Goal: Task Accomplishment & Management: Use online tool/utility

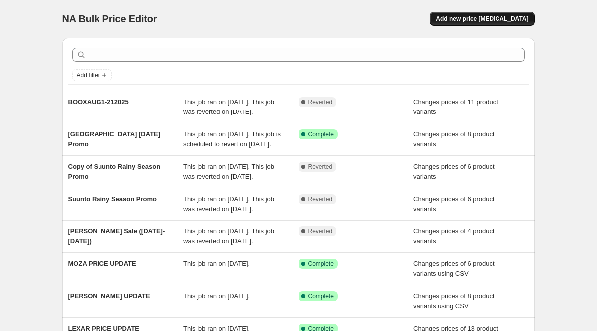
click at [482, 16] on span "Add new price [MEDICAL_DATA]" at bounding box center [481, 19] width 92 height 8
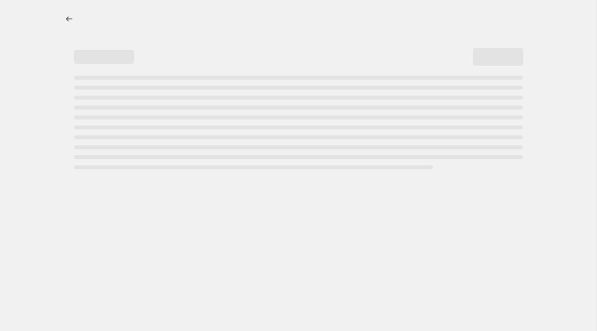
select select "percentage"
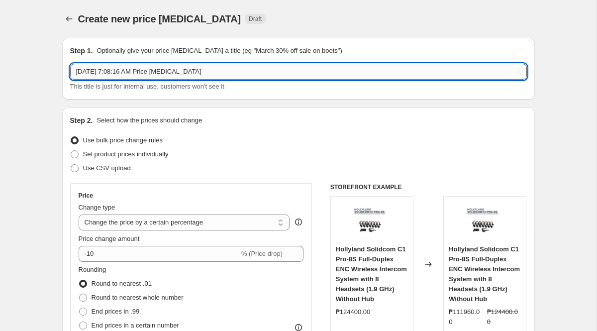
click at [223, 78] on input "[DATE] 7:08:16 AM Price [MEDICAL_DATA]" at bounding box center [298, 72] width 456 height 16
type input "Plaud_15%"
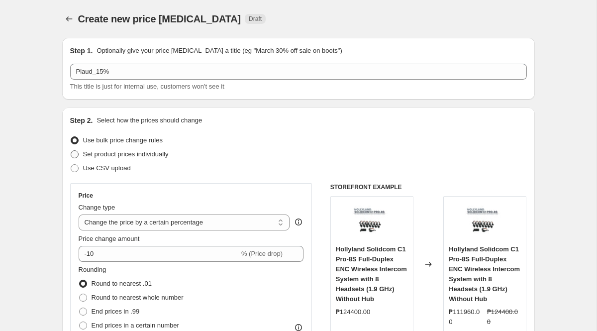
click at [156, 156] on span "Set product prices individually" at bounding box center [125, 153] width 85 height 7
click at [71, 151] on input "Set product prices individually" at bounding box center [71, 150] width 0 height 0
radio input "true"
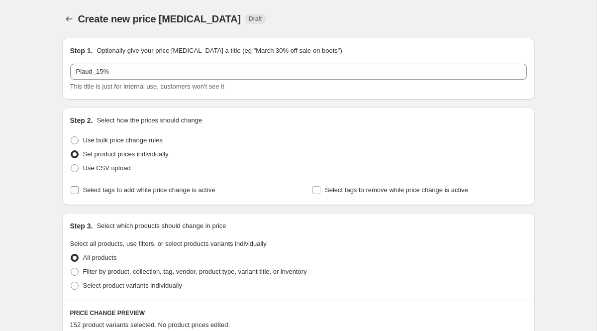
click at [126, 190] on span "Select tags to add while price change is active" at bounding box center [149, 189] width 132 height 7
click at [79, 190] on input "Select tags to add while price change is active" at bounding box center [75, 190] width 8 height 8
checkbox input "true"
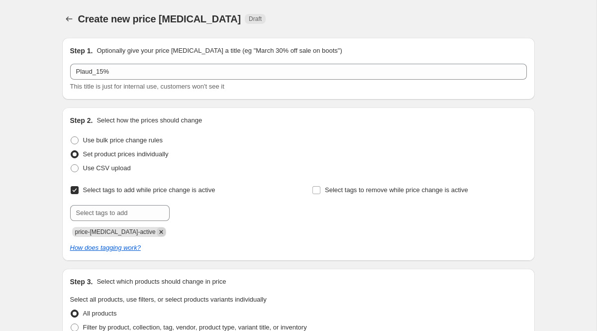
click at [157, 234] on icon "Remove price-change-job-active" at bounding box center [161, 231] width 9 height 9
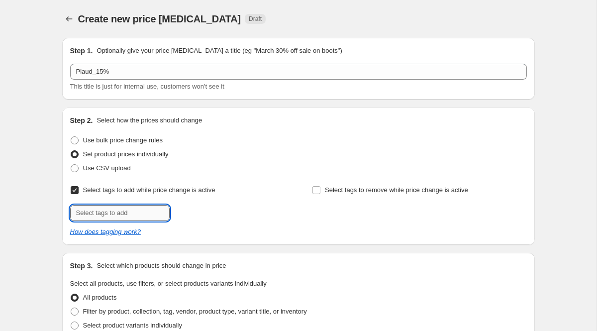
click at [129, 214] on input "text" at bounding box center [119, 213] width 99 height 16
paste input "Plaud_Deals"
type input "Plaud_Deals"
click at [188, 211] on b "Add" at bounding box center [183, 211] width 11 height 7
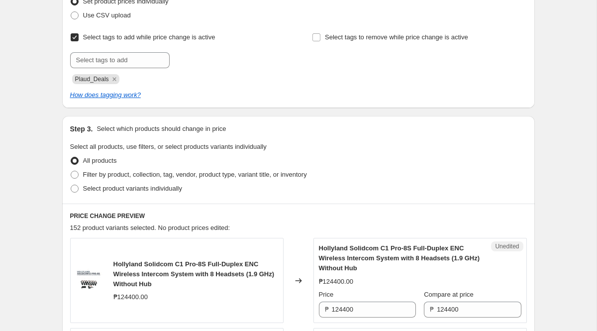
scroll to position [157, 0]
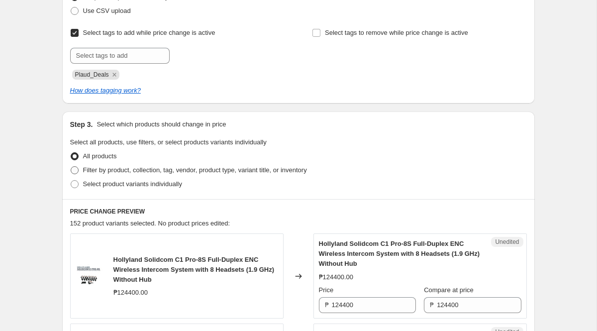
click at [173, 168] on span "Filter by product, collection, tag, vendor, product type, variant title, or inv…" at bounding box center [195, 169] width 224 height 7
click at [71, 167] on input "Filter by product, collection, tag, vendor, product type, variant title, or inv…" at bounding box center [71, 166] width 0 height 0
radio input "true"
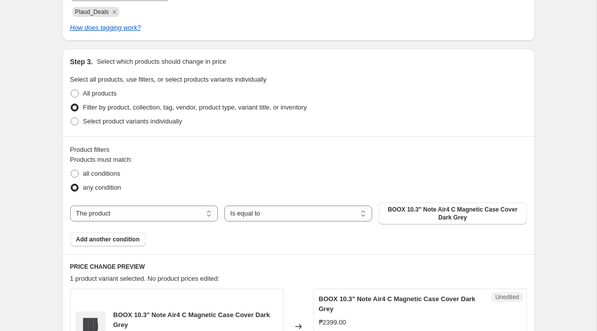
scroll to position [222, 0]
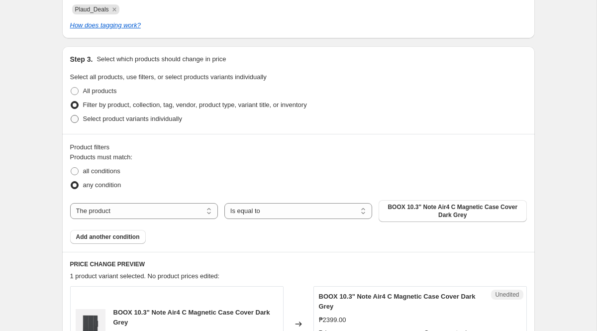
click at [153, 120] on span "Select product variants individually" at bounding box center [132, 118] width 99 height 7
click at [71, 115] on input "Select product variants individually" at bounding box center [71, 115] width 0 height 0
radio input "true"
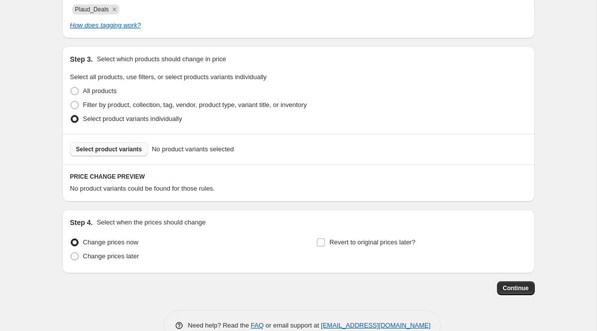
click at [127, 152] on span "Select product variants" at bounding box center [109, 149] width 66 height 8
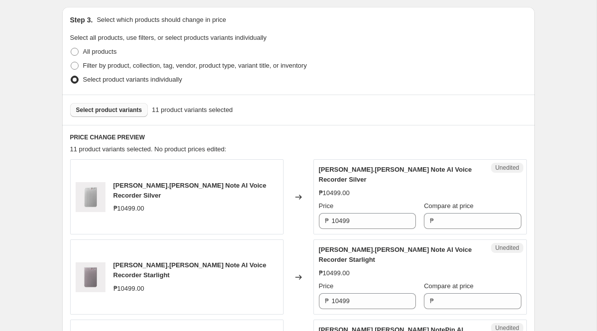
scroll to position [263, 0]
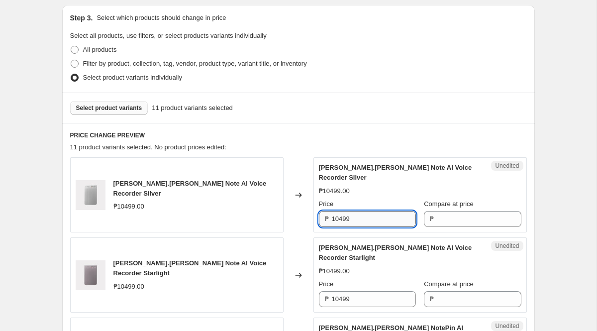
click at [362, 215] on input "10499" at bounding box center [374, 219] width 84 height 16
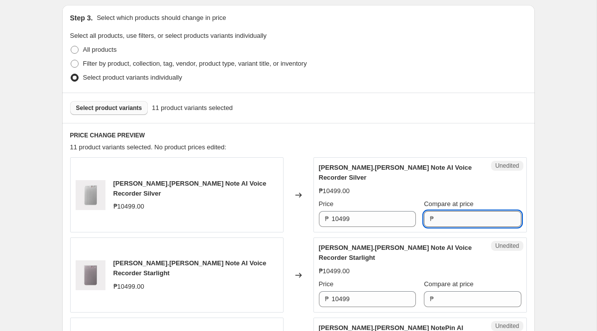
click at [465, 218] on input "Compare at price" at bounding box center [478, 219] width 84 height 16
paste input "10499"
type input "10499"
click at [437, 294] on input "Compare at price" at bounding box center [478, 299] width 84 height 16
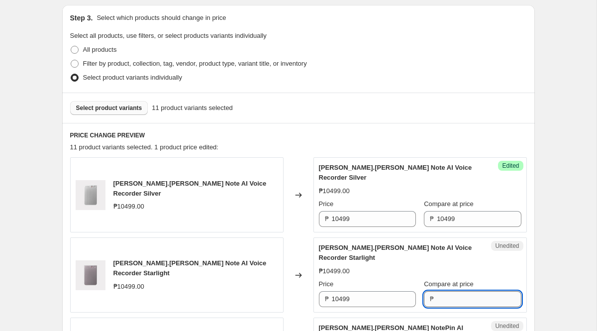
paste input "10499"
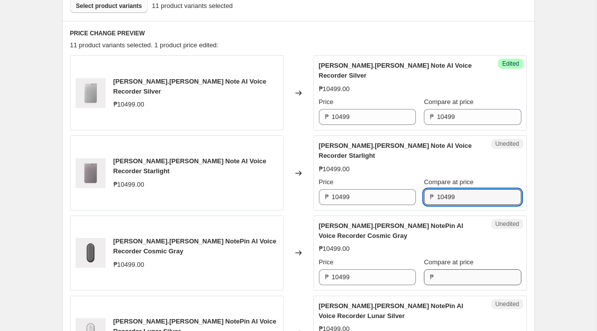
type input "10499"
click at [439, 281] on input "Compare at price" at bounding box center [478, 277] width 84 height 16
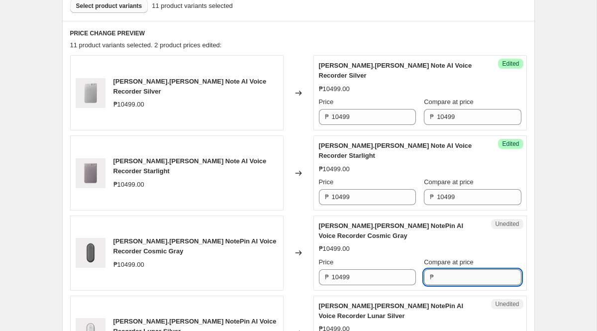
paste input "10499"
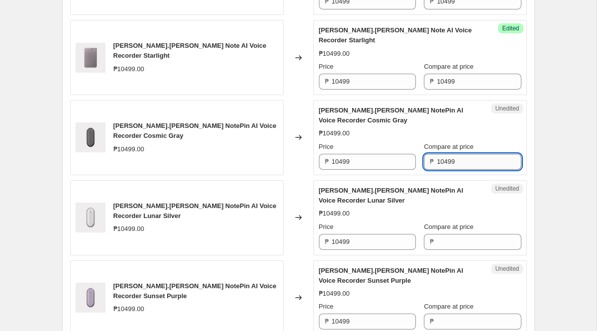
scroll to position [482, 0]
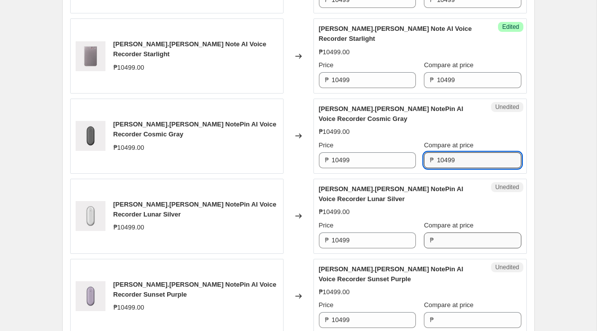
type input "10499"
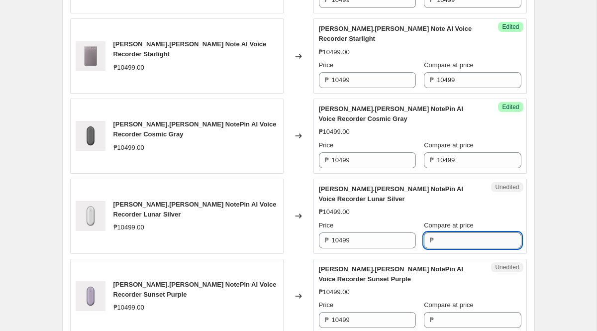
click at [437, 240] on input "Compare at price" at bounding box center [478, 240] width 84 height 16
paste input "10499"
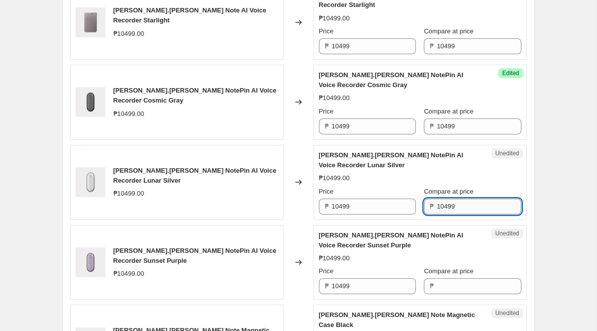
scroll to position [529, 0]
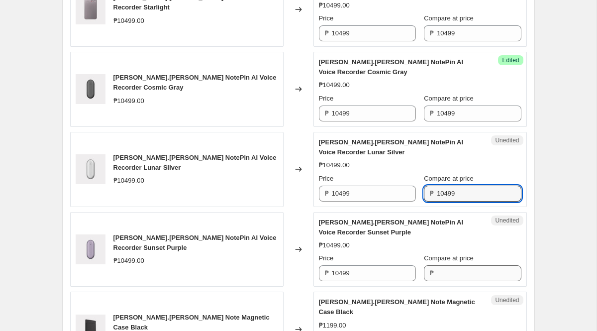
type input "10499"
click at [437, 271] on input "Compare at price" at bounding box center [478, 273] width 84 height 16
paste input "10499"
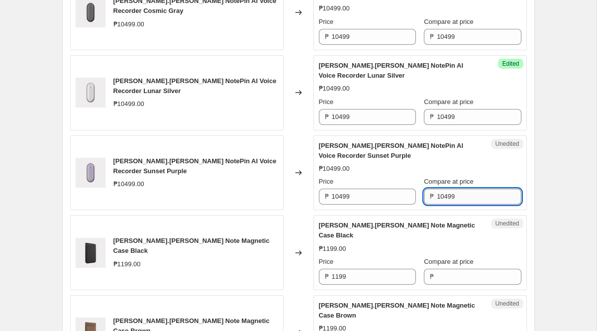
scroll to position [610, 0]
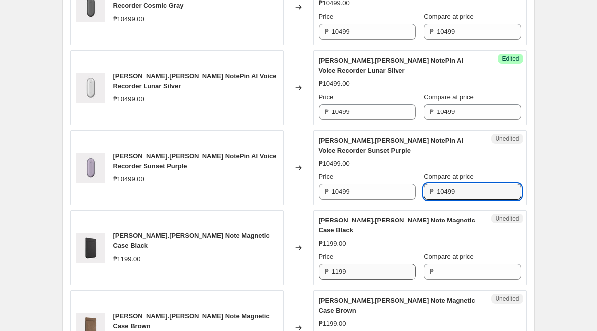
type input "10499"
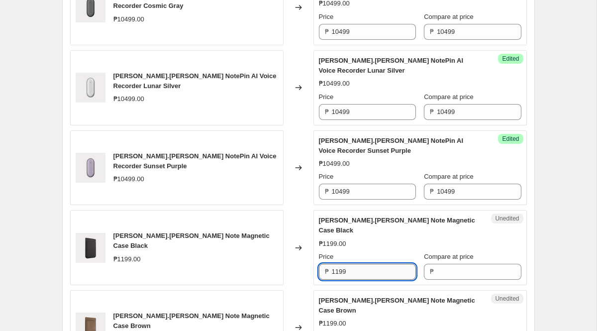
click at [348, 265] on input "1199" at bounding box center [374, 271] width 84 height 16
click at [449, 266] on input "Compare at price" at bounding box center [478, 271] width 84 height 16
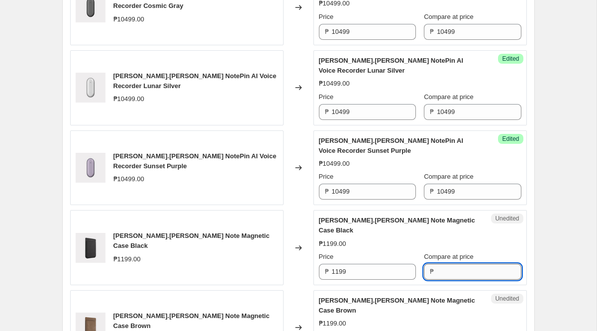
paste input "1199"
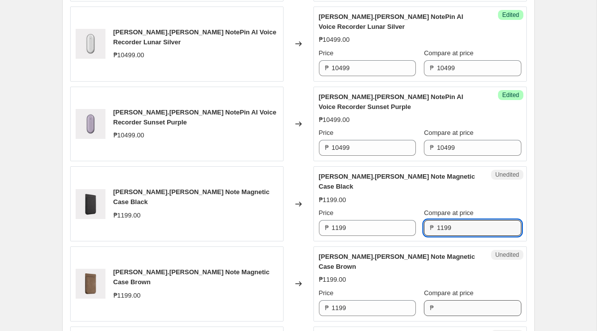
type input "1199"
click at [444, 300] on input "Compare at price" at bounding box center [478, 308] width 84 height 16
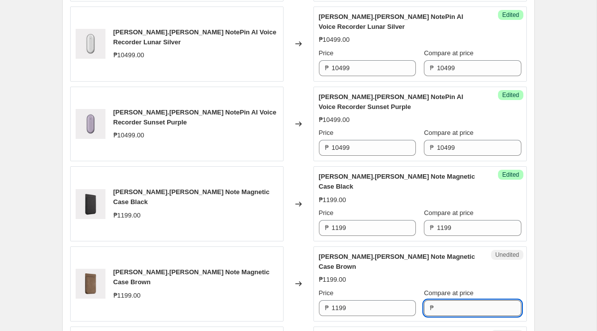
paste input "1199"
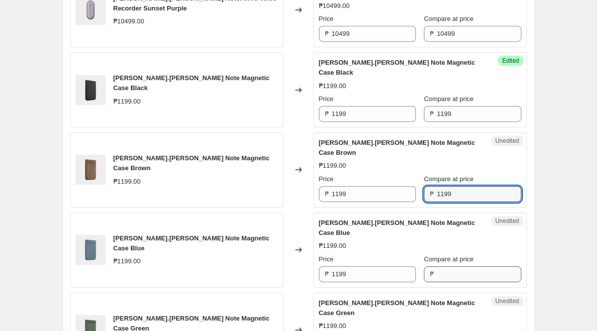
scroll to position [772, 0]
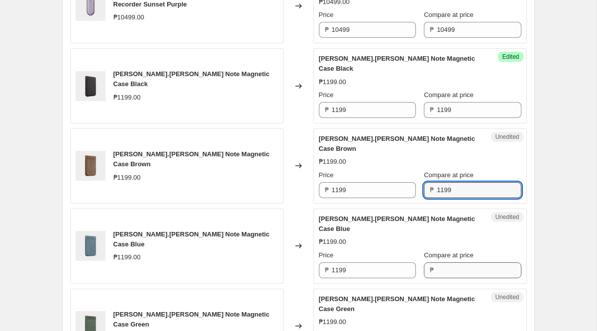
type input "1199"
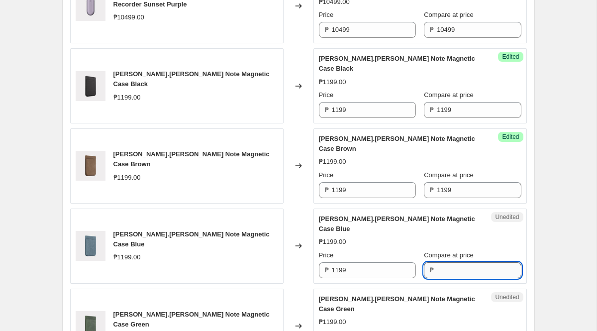
click at [444, 262] on input "Compare at price" at bounding box center [478, 270] width 84 height 16
paste input "1199"
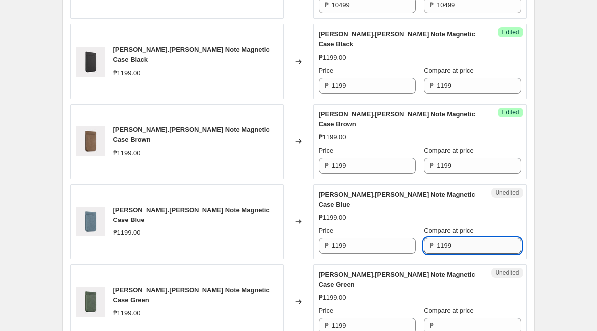
scroll to position [804, 0]
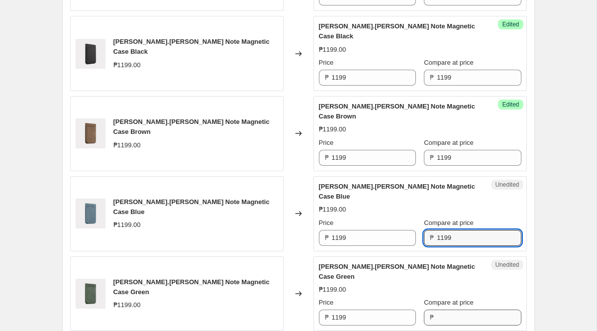
type input "1199"
click at [436, 309] on input "Compare at price" at bounding box center [478, 317] width 84 height 16
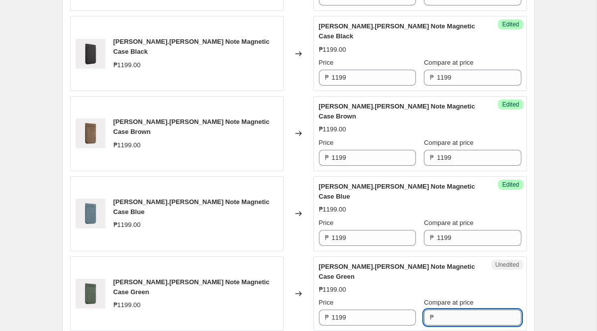
paste input "1199"
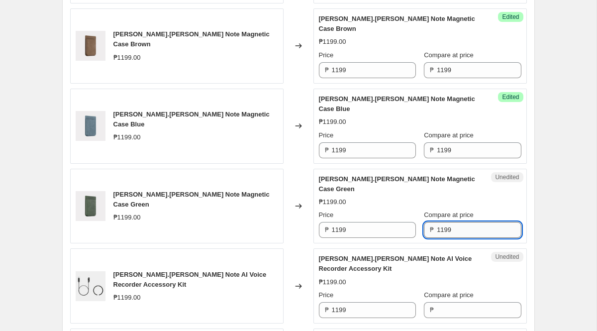
scroll to position [899, 0]
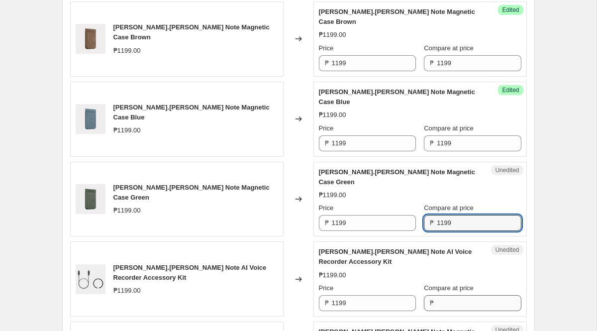
type input "1199"
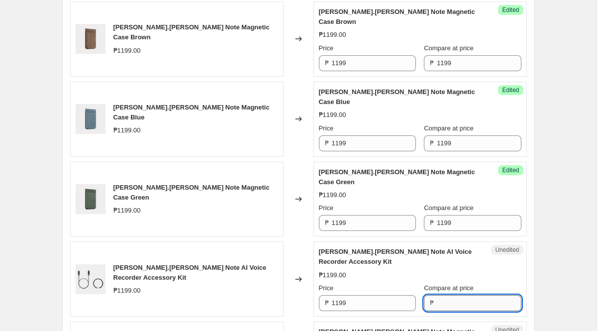
click at [443, 295] on input "Compare at price" at bounding box center [478, 303] width 84 height 16
paste input "1199"
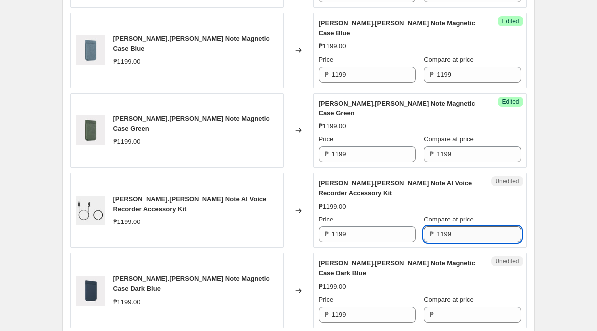
scroll to position [967, 0]
type input "1199"
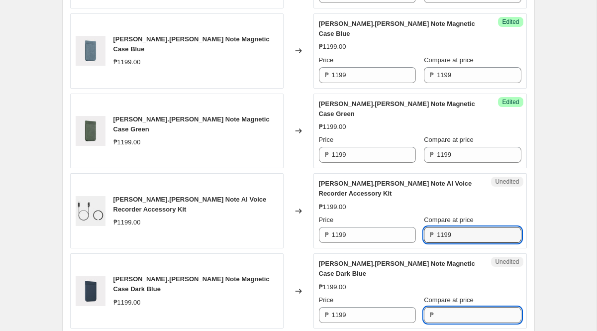
click at [442, 307] on input "Compare at price" at bounding box center [478, 315] width 84 height 16
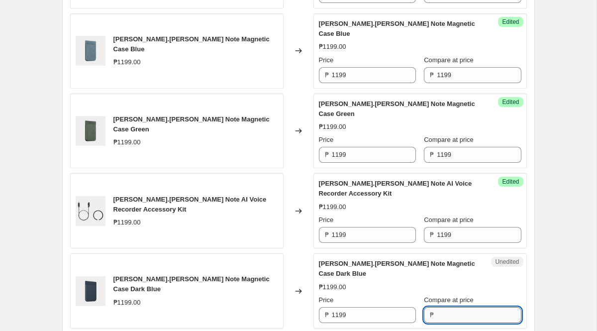
paste input "1199"
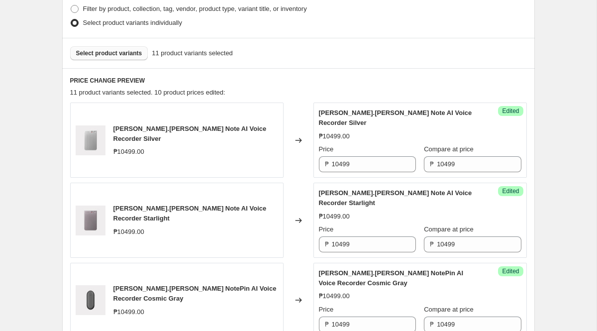
scroll to position [307, 0]
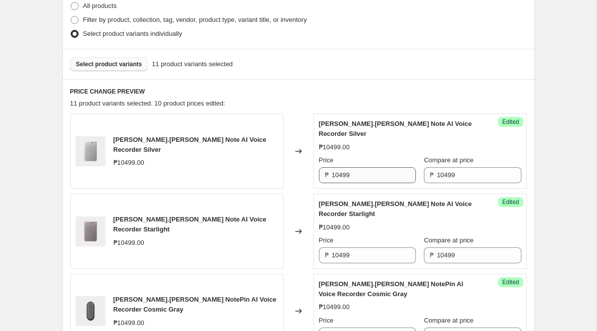
type input "1199"
click at [367, 170] on input "10499" at bounding box center [374, 175] width 84 height 16
click at [371, 170] on input "10499" at bounding box center [374, 175] width 84 height 16
click at [374, 173] on input "8920" at bounding box center [374, 175] width 84 height 16
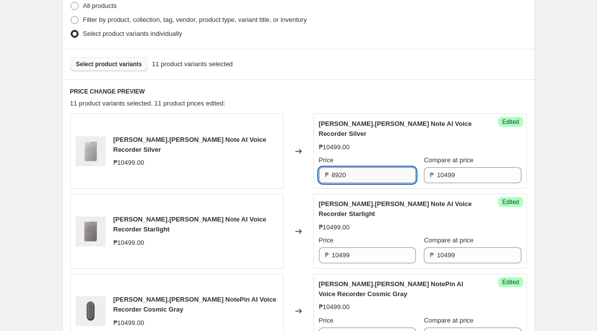
click at [374, 173] on input "8920" at bounding box center [374, 175] width 84 height 16
type input "8920"
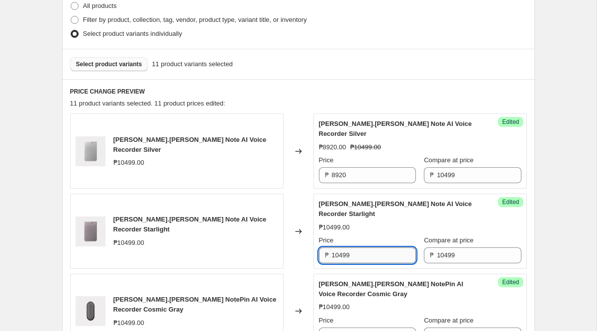
click at [364, 253] on input "10499" at bounding box center [374, 255] width 84 height 16
paste input "8920"
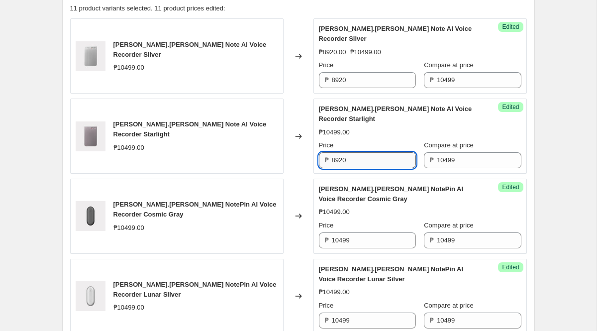
scroll to position [403, 0]
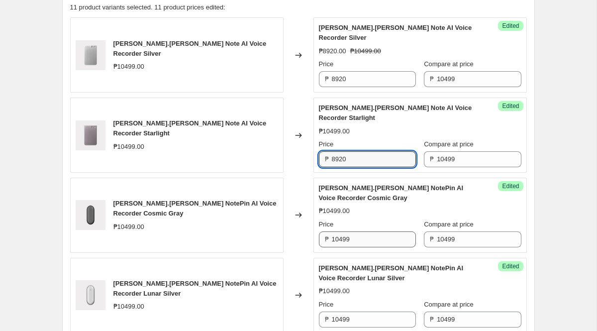
type input "8920"
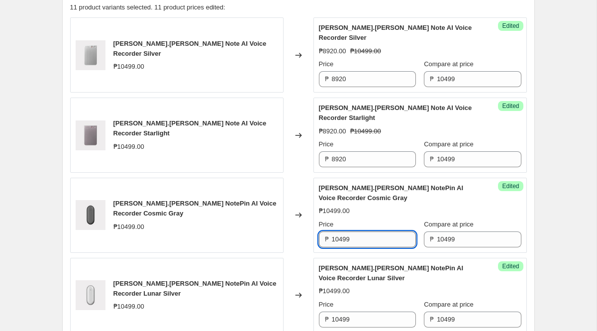
click at [364, 242] on input "10499" at bounding box center [374, 239] width 84 height 16
paste input "8920"
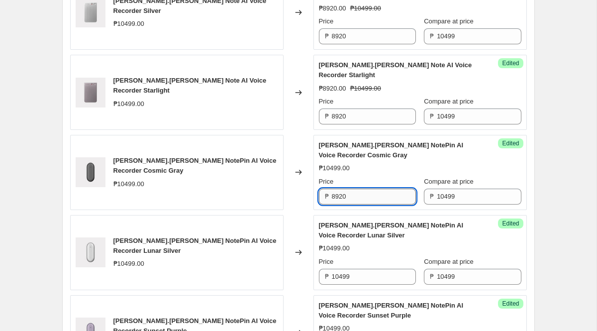
scroll to position [451, 0]
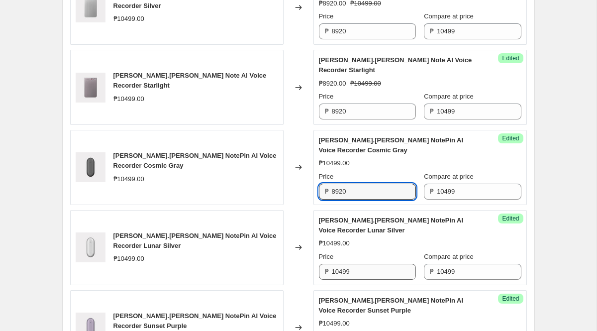
type input "8920"
click at [361, 266] on input "10499" at bounding box center [374, 271] width 84 height 16
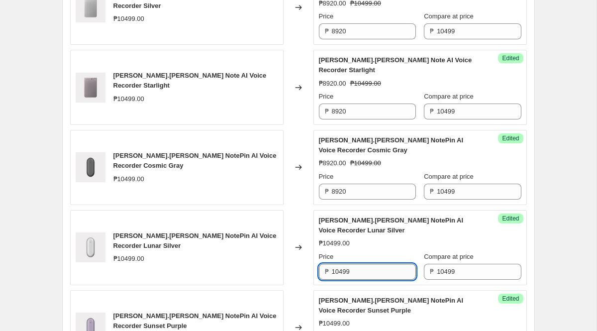
click at [361, 266] on input "10499" at bounding box center [374, 271] width 84 height 16
paste input "8920"
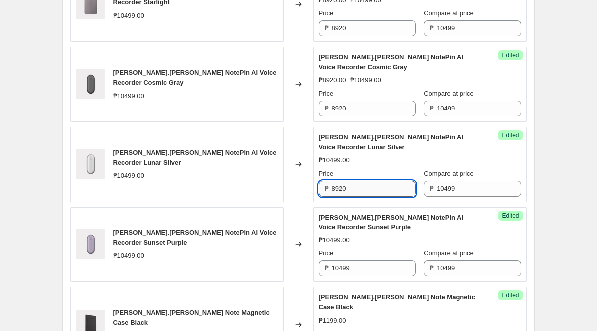
type input "8920"
click at [361, 266] on input "10499" at bounding box center [374, 268] width 84 height 16
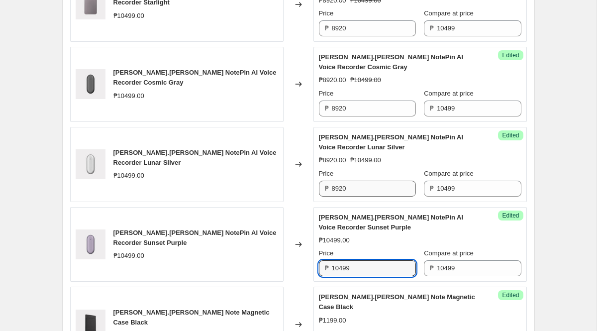
click at [361, 266] on input "10499" at bounding box center [374, 268] width 84 height 16
paste input "8920"
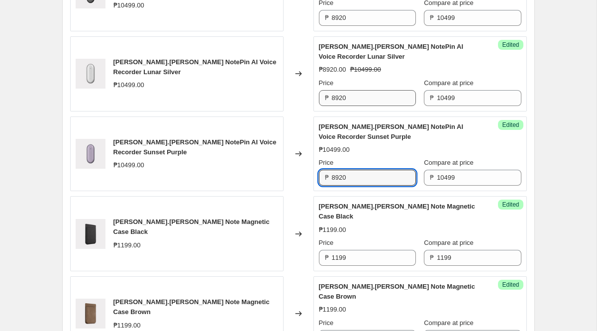
scroll to position [626, 0]
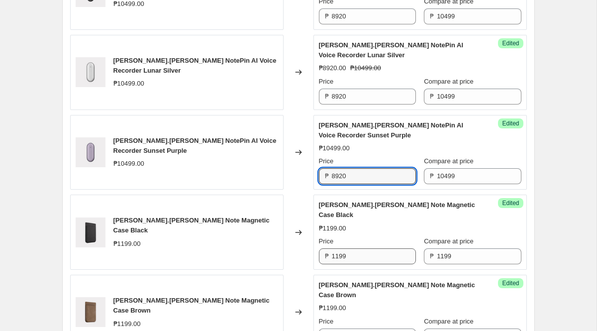
type input "8920"
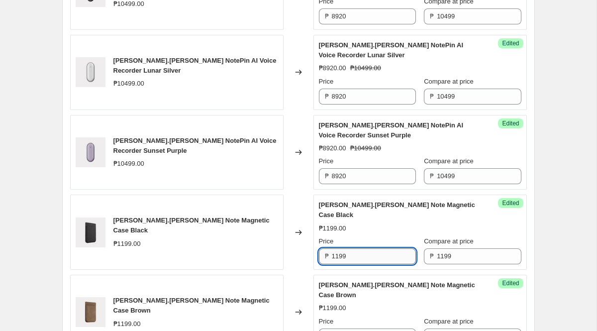
click at [358, 249] on input "1199" at bounding box center [374, 256] width 84 height 16
type input "1020"
click at [358, 252] on input "1020" at bounding box center [374, 256] width 84 height 16
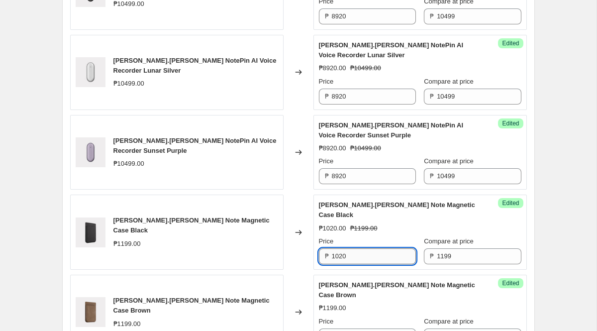
click at [358, 252] on input "1020" at bounding box center [374, 256] width 84 height 16
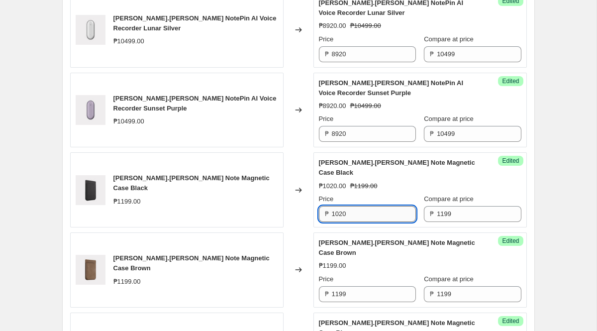
scroll to position [669, 0]
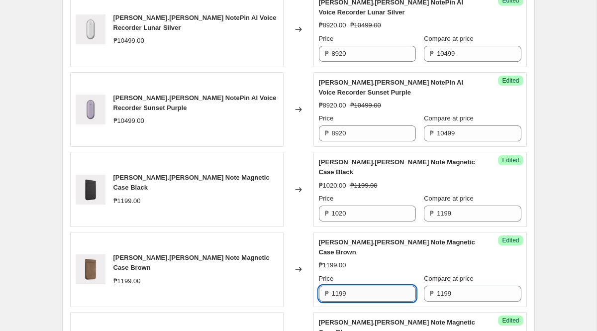
click at [358, 285] on input "1199" at bounding box center [374, 293] width 84 height 16
paste input "020"
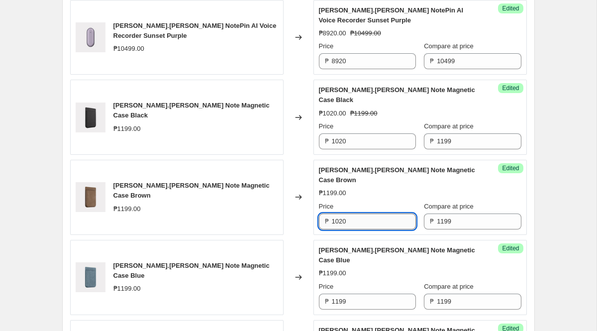
type input "1020"
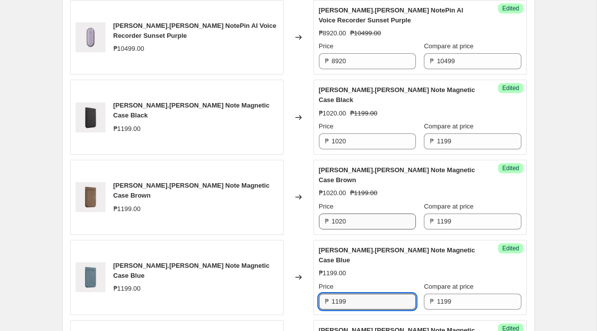
click at [358, 293] on input "1199" at bounding box center [374, 301] width 84 height 16
paste input "020"
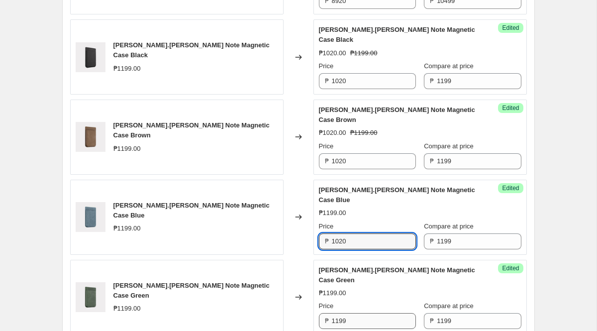
type input "1020"
click at [358, 313] on input "1199" at bounding box center [374, 321] width 84 height 16
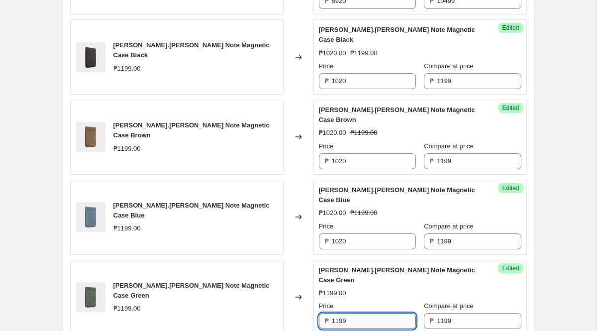
click at [358, 313] on input "1199" at bounding box center [374, 321] width 84 height 16
paste input "020"
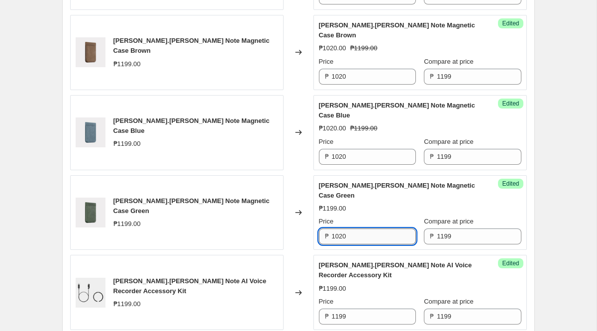
scroll to position [886, 0]
type input "1020"
click at [358, 285] on div "Success Edited [PERSON_NAME].[PERSON_NAME] Note AI Voice Recorder Accessory Kit…" at bounding box center [419, 291] width 213 height 75
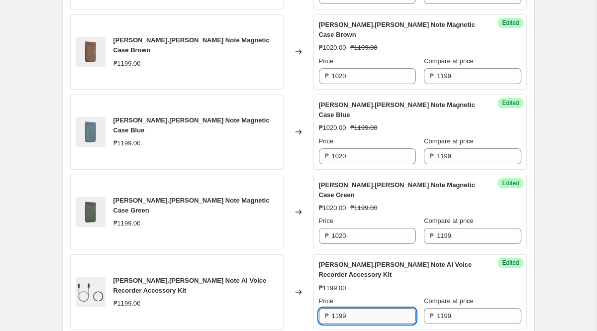
click at [355, 308] on input "1199" at bounding box center [374, 316] width 84 height 16
paste input "020"
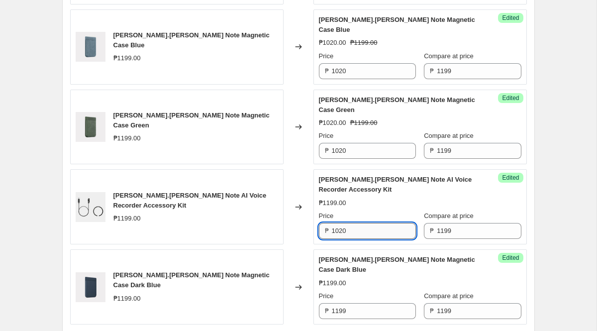
scroll to position [974, 0]
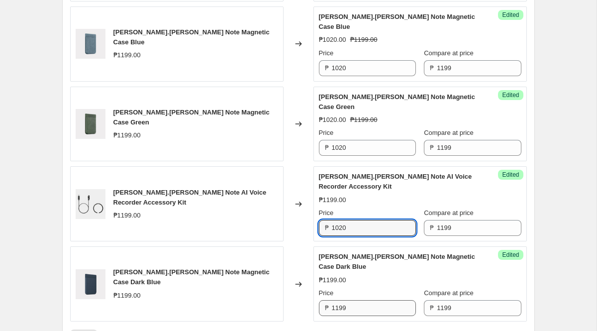
type input "1020"
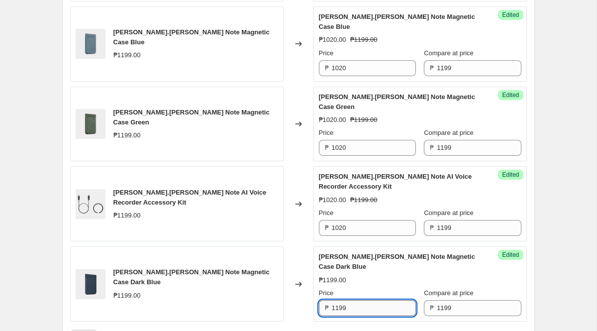
click at [356, 300] on input "1199" at bounding box center [374, 308] width 84 height 16
paste input "020"
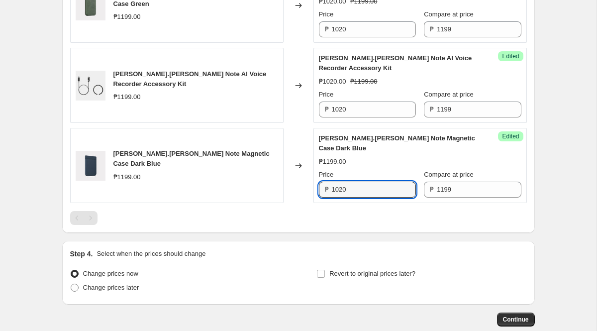
scroll to position [1108, 0]
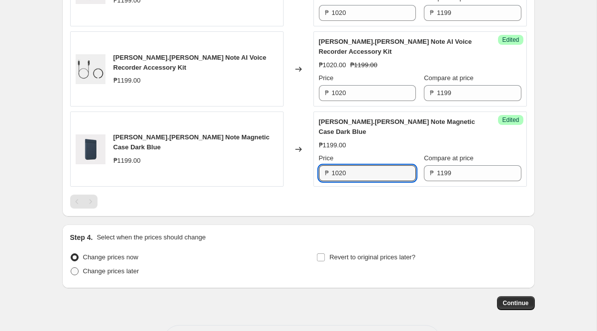
type input "1020"
click at [113, 266] on span "Change prices later" at bounding box center [111, 271] width 56 height 10
click at [71, 267] on input "Change prices later" at bounding box center [71, 267] width 0 height 0
radio input "true"
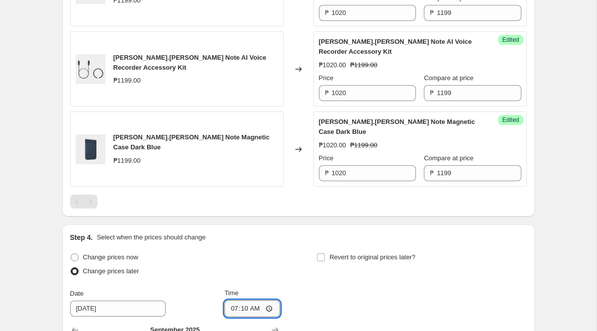
click at [233, 300] on input "07:10" at bounding box center [252, 308] width 56 height 17
click at [268, 300] on input "07:10" at bounding box center [252, 308] width 56 height 17
click at [244, 300] on input "00:10" at bounding box center [252, 308] width 56 height 17
type input "00:00"
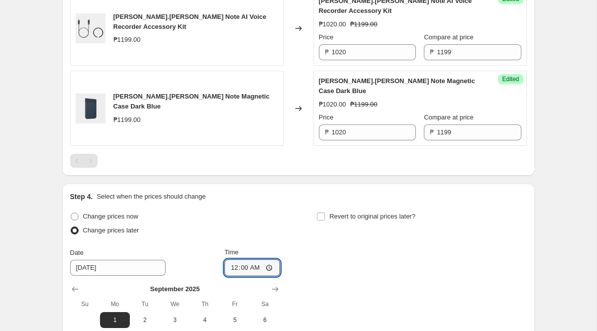
scroll to position [1151, 0]
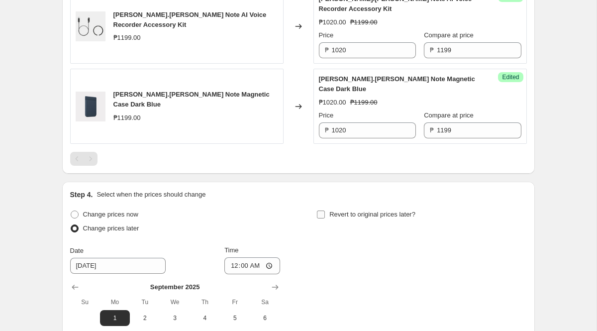
click at [325, 210] on span at bounding box center [320, 214] width 9 height 9
click at [325, 210] on input "Revert to original prices later?" at bounding box center [321, 214] width 8 height 8
checkbox input "true"
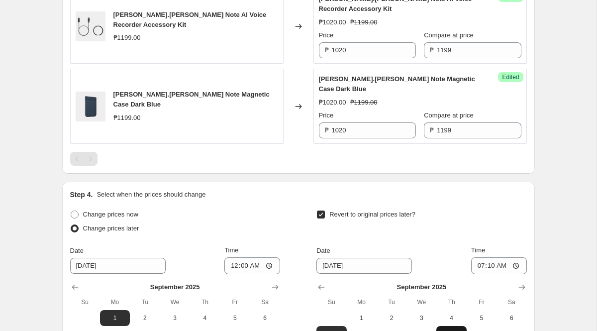
click at [446, 330] on span "11" at bounding box center [451, 334] width 22 height 8
type input "[DATE]"
click at [476, 257] on input "07:10" at bounding box center [499, 265] width 56 height 17
type input "23:59"
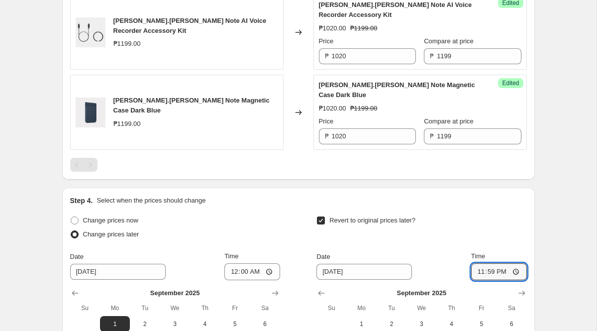
scroll to position [1278, 0]
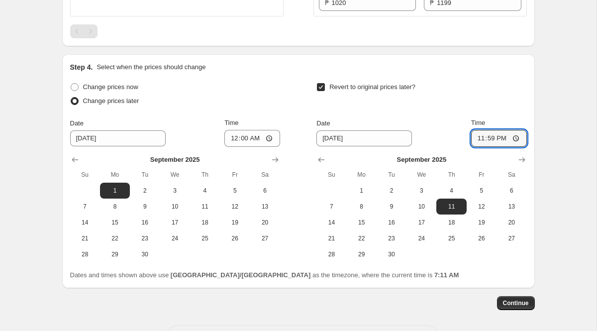
click at [511, 299] on span "Continue" at bounding box center [516, 303] width 26 height 8
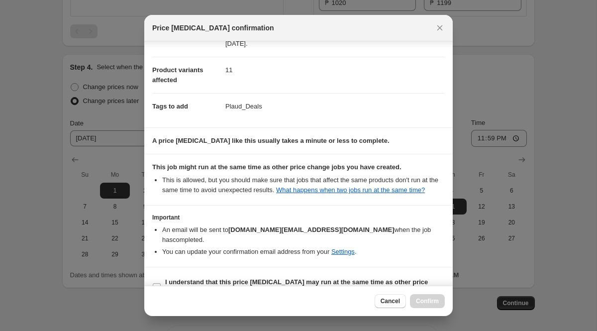
scroll to position [60, 0]
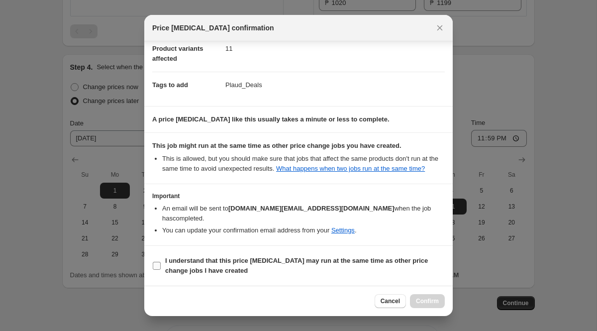
click at [155, 264] on input "I understand that this price [MEDICAL_DATA] may run at the same time as other p…" at bounding box center [157, 265] width 8 height 8
checkbox input "true"
click at [416, 297] on span "Confirm" at bounding box center [427, 301] width 23 height 8
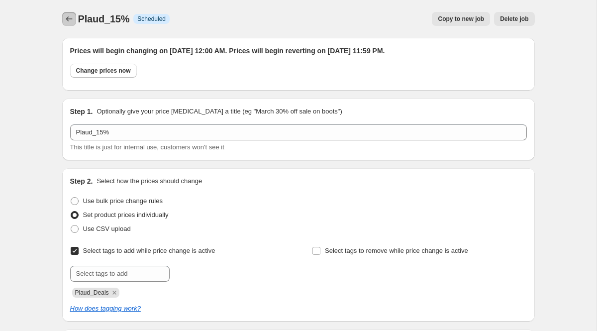
click at [67, 25] on button "Price change jobs" at bounding box center [69, 19] width 14 height 14
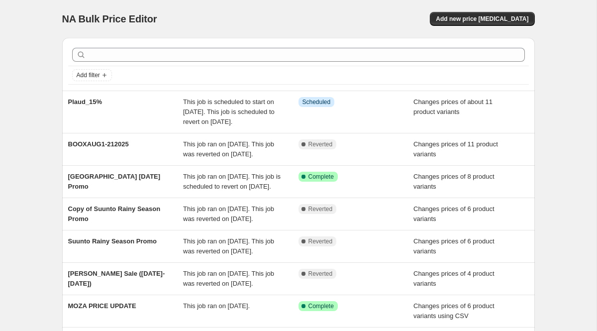
click at [193, 20] on div "NA Bulk Price Editor" at bounding box center [175, 19] width 227 height 14
